Goal: Information Seeking & Learning: Stay updated

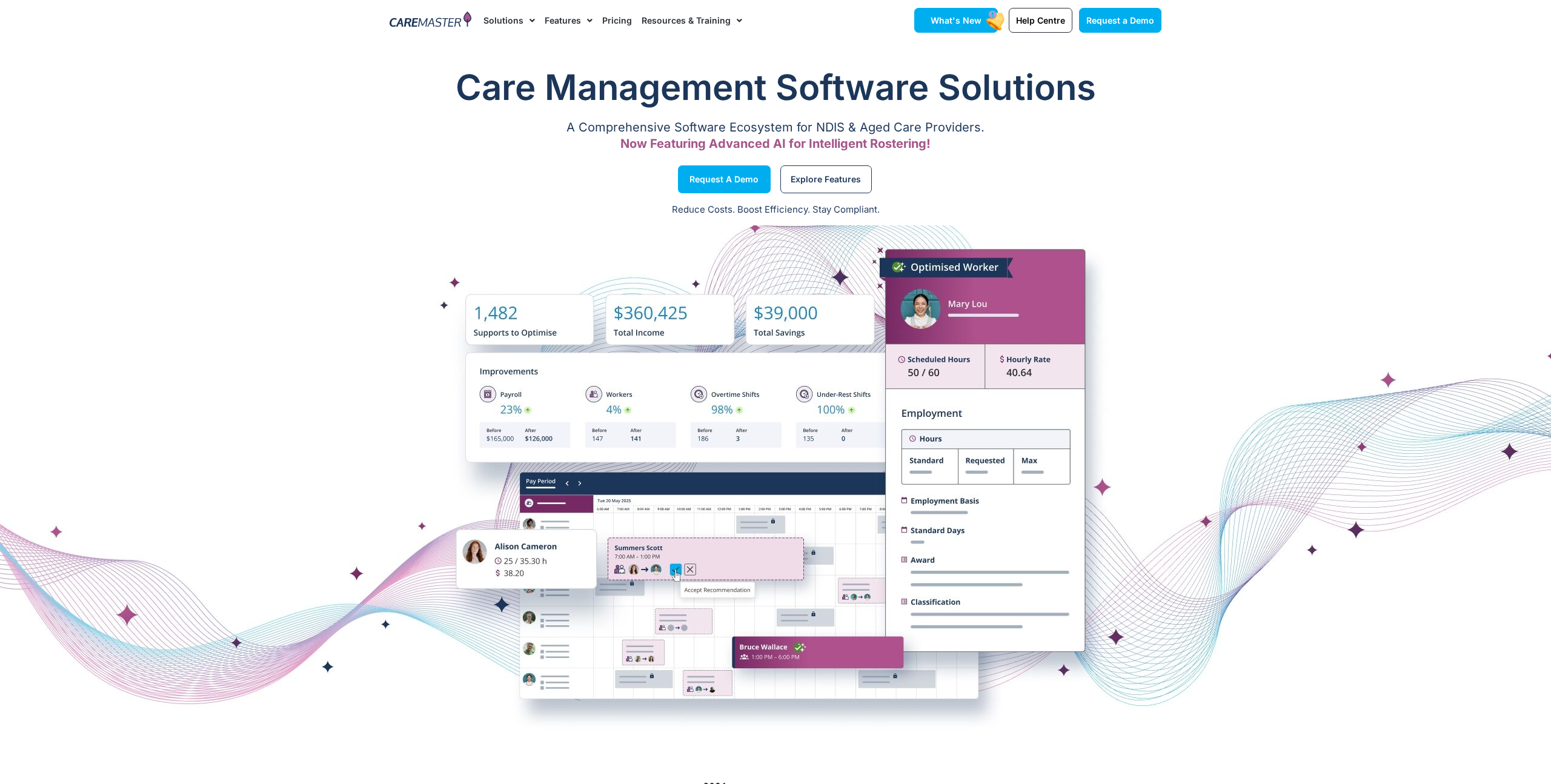
click at [936, 22] on span "What's New" at bounding box center [955, 20] width 51 height 11
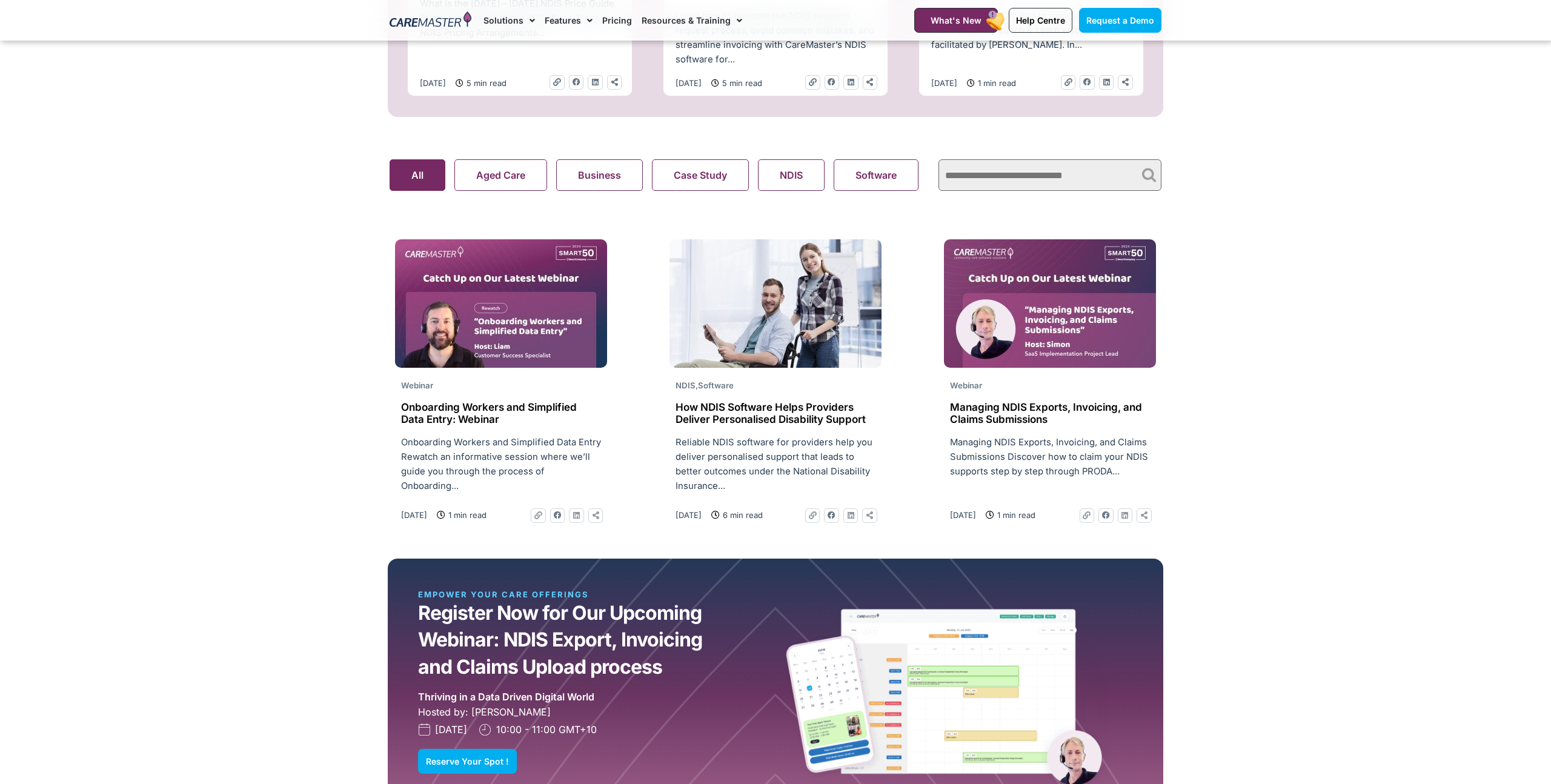
scroll to position [743, 0]
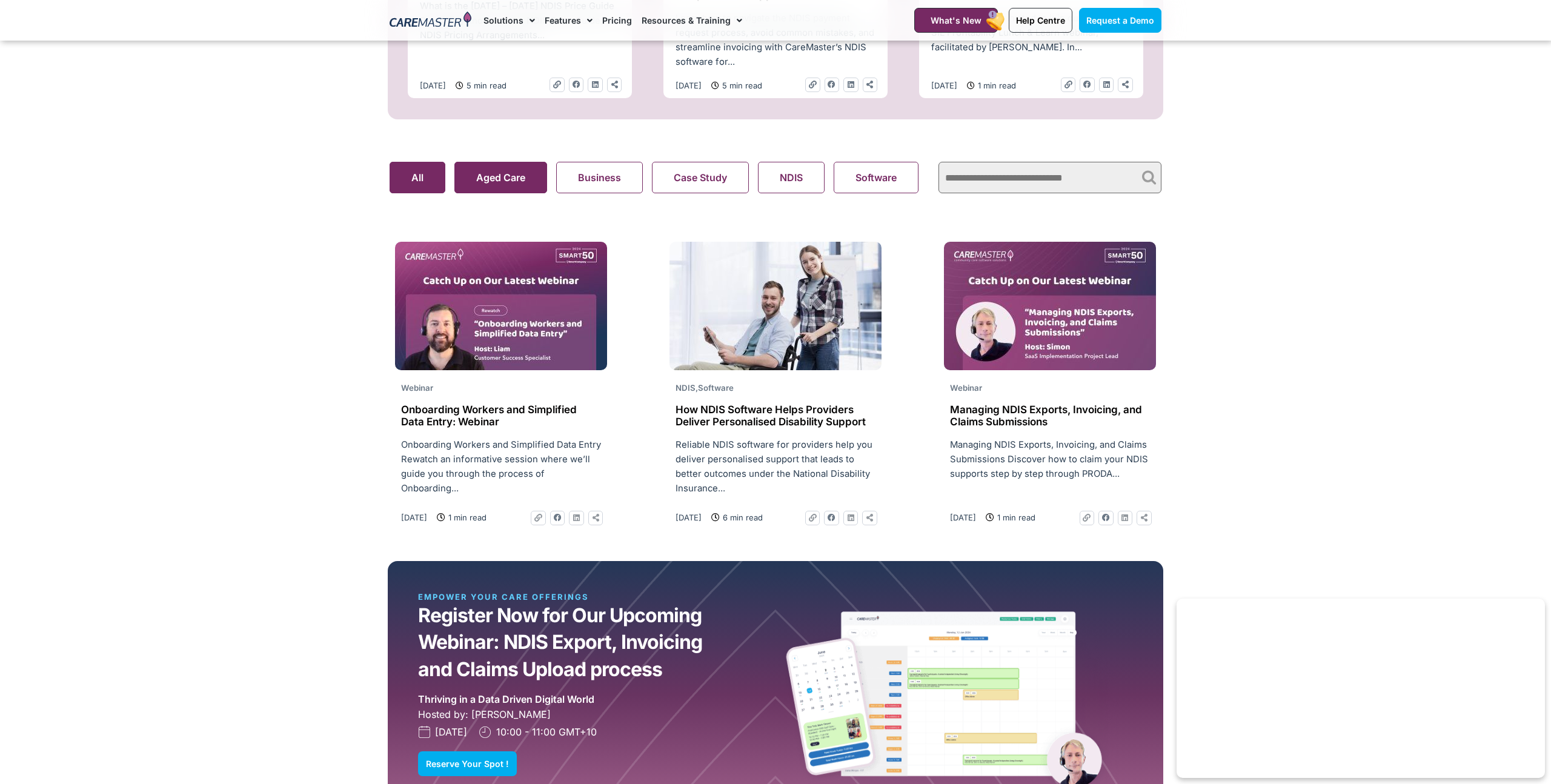
click at [500, 179] on button "Aged Care" at bounding box center [500, 178] width 93 height 32
click at [629, 179] on button "Business" at bounding box center [599, 178] width 86 height 32
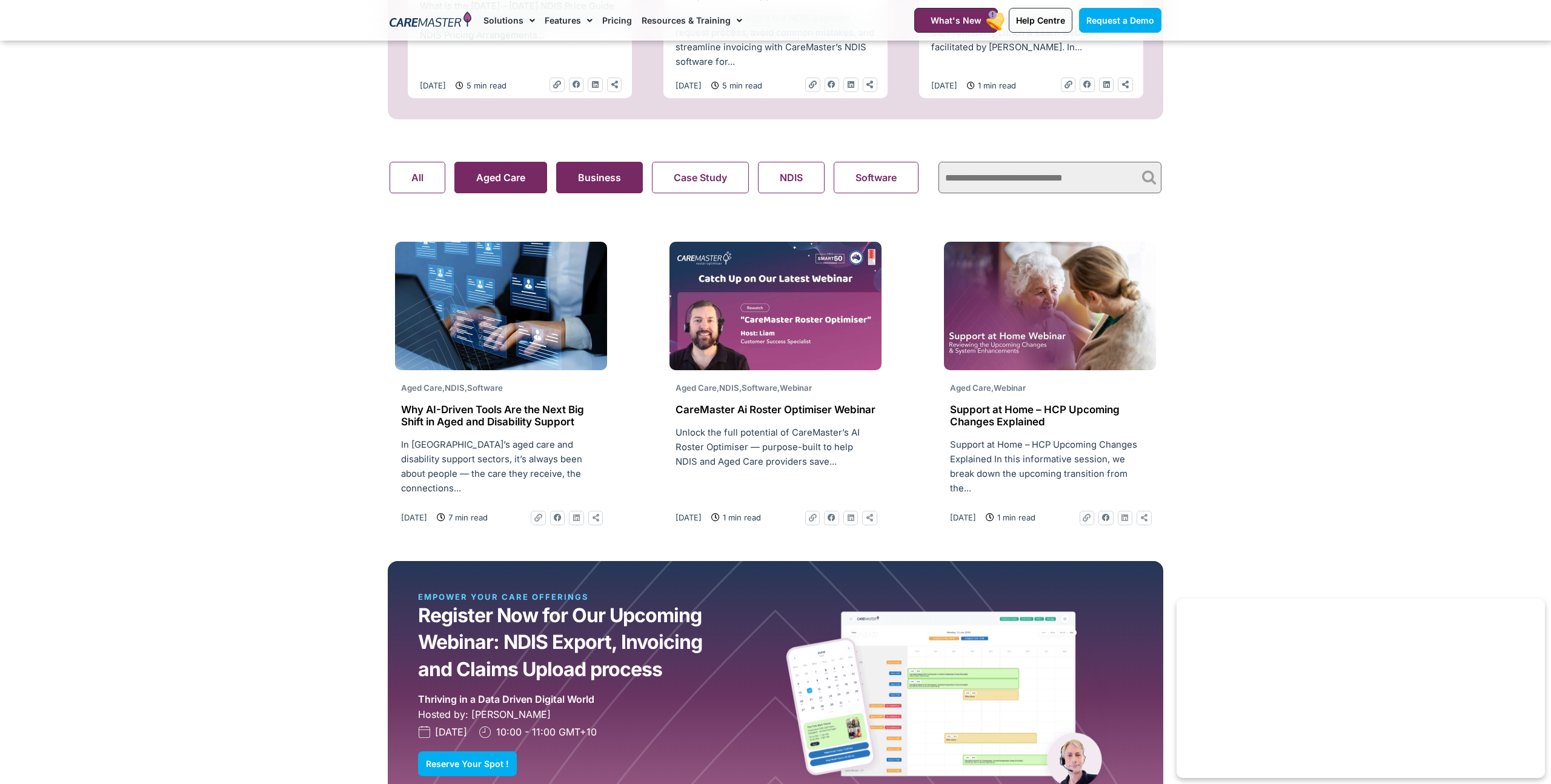
click at [505, 174] on search "Aged Care Business Case Study NDIS Software Support At Home Webinar All" at bounding box center [657, 178] width 537 height 32
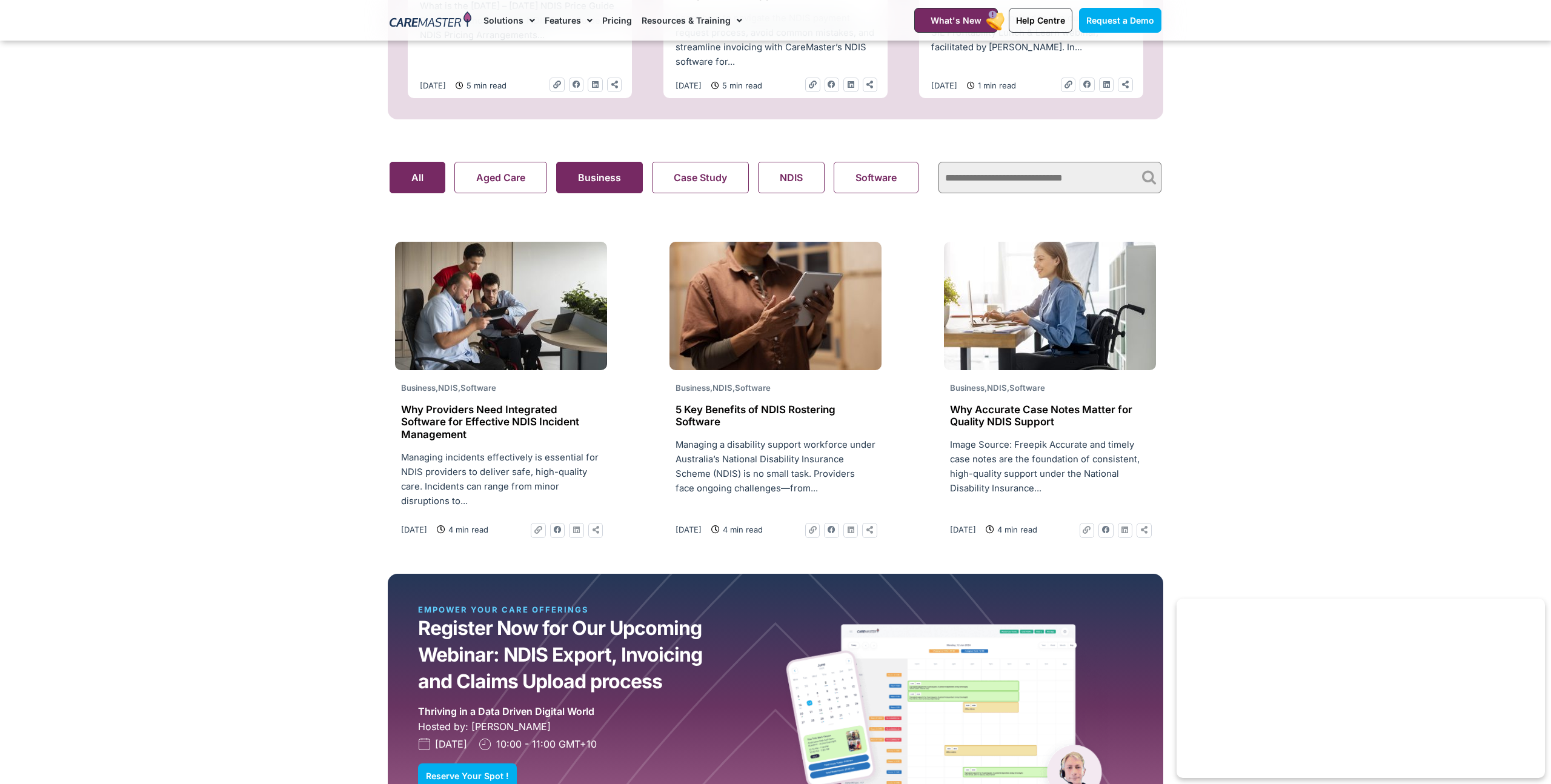
click at [413, 189] on button "All" at bounding box center [418, 178] width 56 height 32
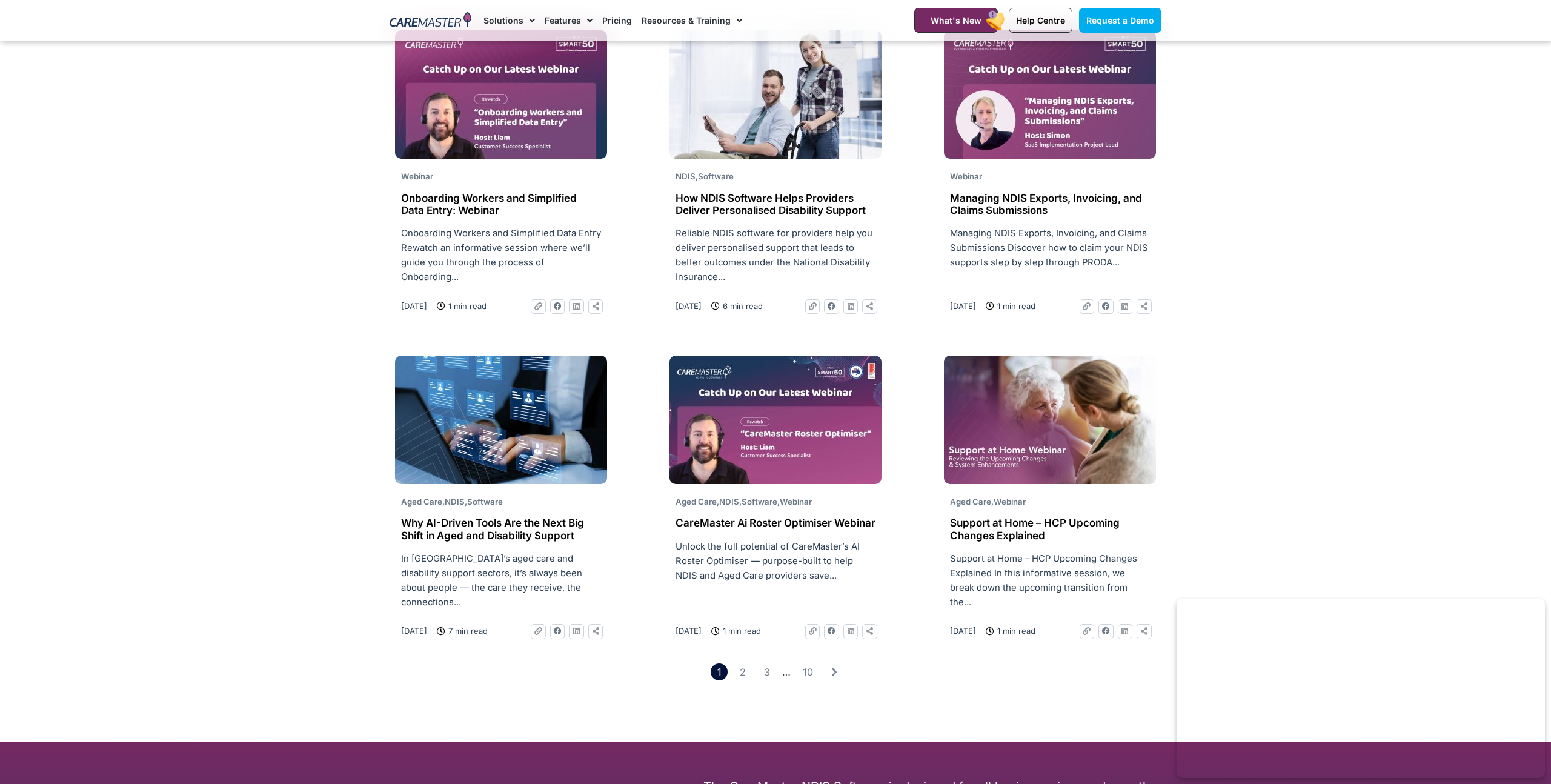
scroll to position [1608, 0]
